Goal: Find specific page/section: Find specific page/section

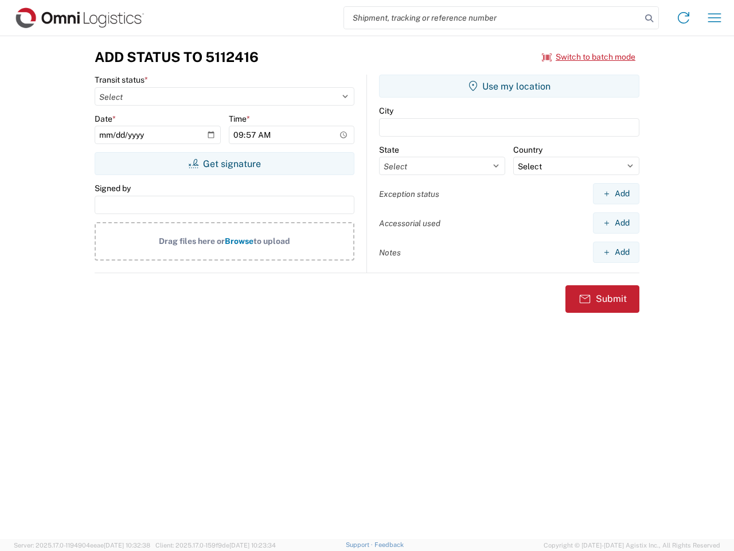
click at [493, 18] on input "search" at bounding box center [492, 18] width 297 height 22
click at [649, 18] on icon at bounding box center [649, 18] width 16 height 16
click at [684, 18] on icon at bounding box center [684, 18] width 18 height 18
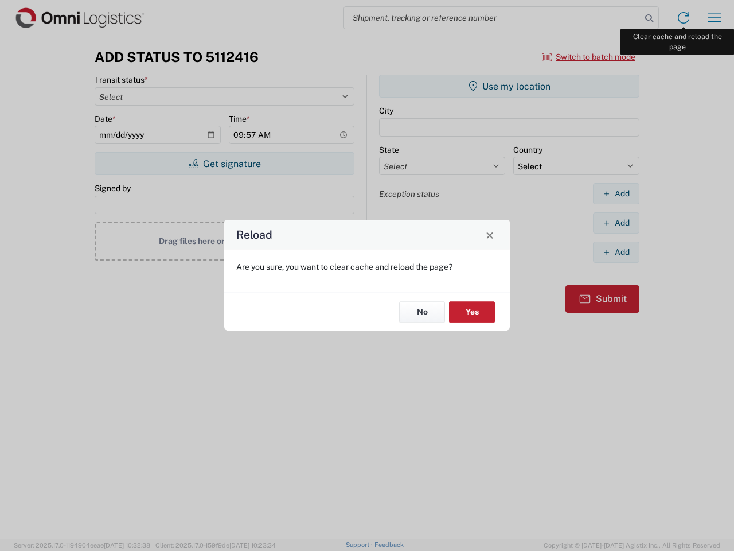
click at [715, 18] on div "Reload Are you sure, you want to clear cache and reload the page? No Yes" at bounding box center [367, 275] width 734 height 551
click at [589, 57] on div "Reload Are you sure, you want to clear cache and reload the page? No Yes" at bounding box center [367, 275] width 734 height 551
click at [224, 163] on div "Reload Are you sure, you want to clear cache and reload the page? No Yes" at bounding box center [367, 275] width 734 height 551
click at [509, 86] on div "Reload Are you sure, you want to clear cache and reload the page? No Yes" at bounding box center [367, 275] width 734 height 551
click at [616, 193] on div "Reload Are you sure, you want to clear cache and reload the page? No Yes" at bounding box center [367, 275] width 734 height 551
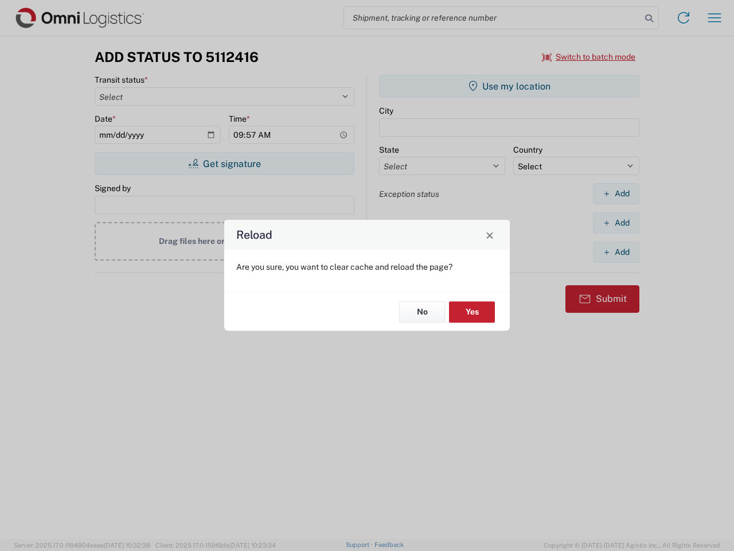
click at [616, 223] on div "Reload Are you sure, you want to clear cache and reload the page? No Yes" at bounding box center [367, 275] width 734 height 551
click at [616, 252] on div "Reload Are you sure, you want to clear cache and reload the page? No Yes" at bounding box center [367, 275] width 734 height 551
